Goal: Navigation & Orientation: Find specific page/section

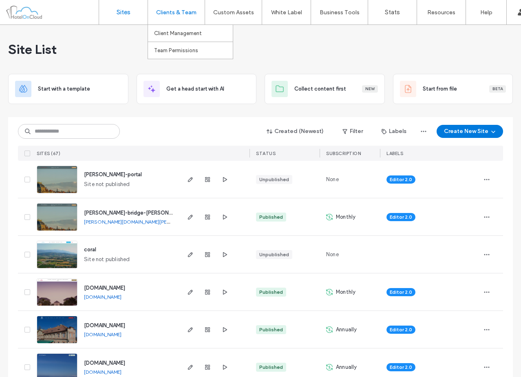
scroll to position [41, 0]
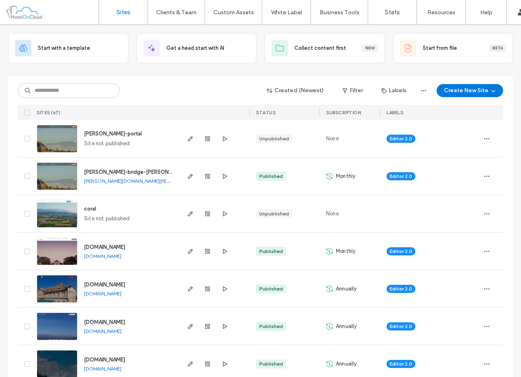
click at [69, 10] on div at bounding box center [52, 12] width 93 height 13
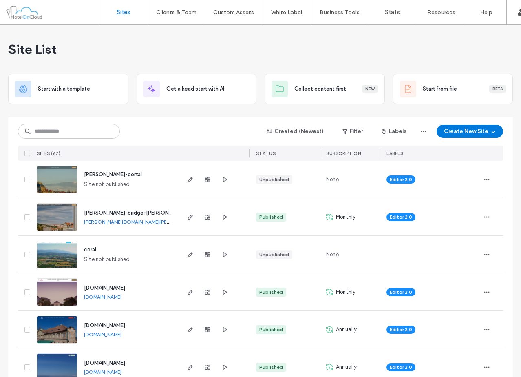
drag, startPoint x: 440, startPoint y: 57, endPoint x: 392, endPoint y: 59, distance: 48.6
click at [440, 57] on div "Site List" at bounding box center [260, 49] width 505 height 49
click at [298, 63] on div "Site List" at bounding box center [260, 49] width 505 height 49
drag, startPoint x: 183, startPoint y: 61, endPoint x: 171, endPoint y: 61, distance: 11.8
click at [182, 61] on div "Site List" at bounding box center [260, 49] width 505 height 49
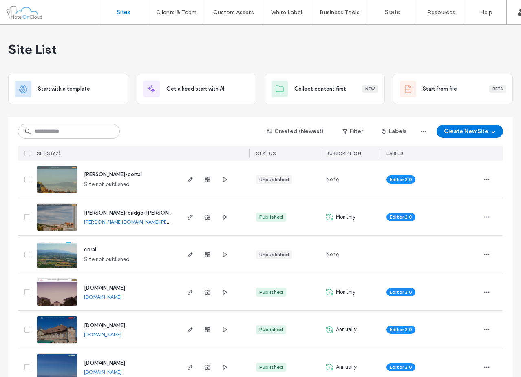
click at [64, 58] on div "Site List" at bounding box center [260, 49] width 505 height 49
click at [254, 50] on div "Site List" at bounding box center [260, 49] width 505 height 49
